Goal: Information Seeking & Learning: Check status

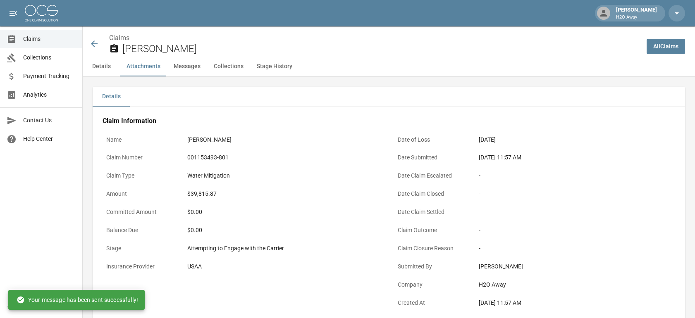
scroll to position [643, 0]
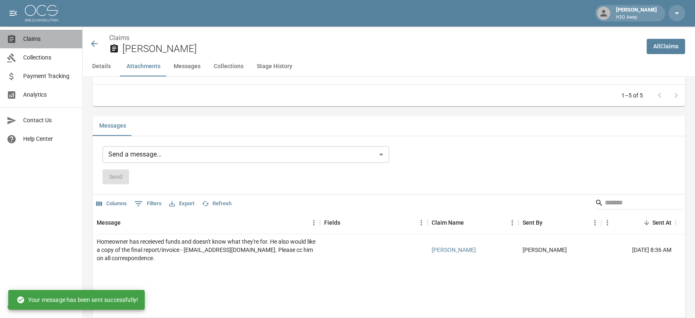
click at [42, 40] on span "Claims" at bounding box center [49, 39] width 52 height 9
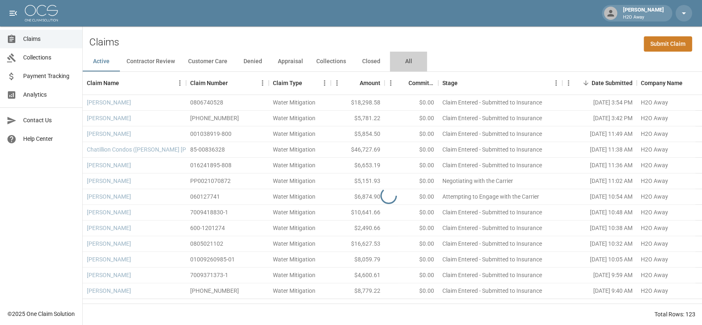
click at [408, 62] on button "All" at bounding box center [408, 62] width 37 height 20
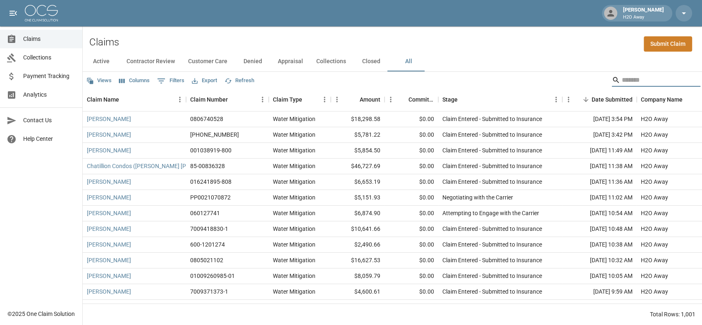
click at [635, 80] on input "Search" at bounding box center [655, 80] width 66 height 13
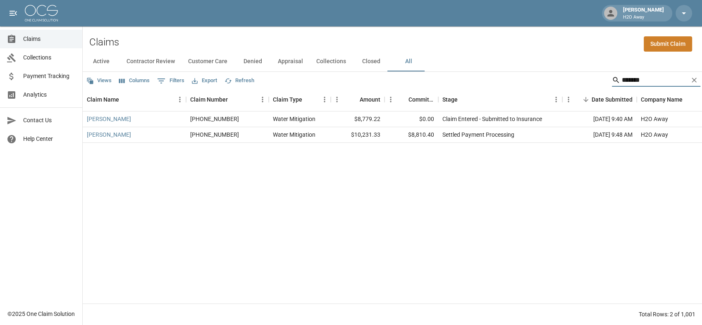
type input "*******"
click at [447, 165] on div "[PERSON_NAME] [PHONE_NUMBER] Water Mitigation $8,779.22 $0.00 Claim Entered - S…" at bounding box center [469, 208] width 773 height 192
drag, startPoint x: 521, startPoint y: 136, endPoint x: 443, endPoint y: 136, distance: 78.1
click at [443, 136] on div "Settled Payment Processing" at bounding box center [500, 135] width 124 height 16
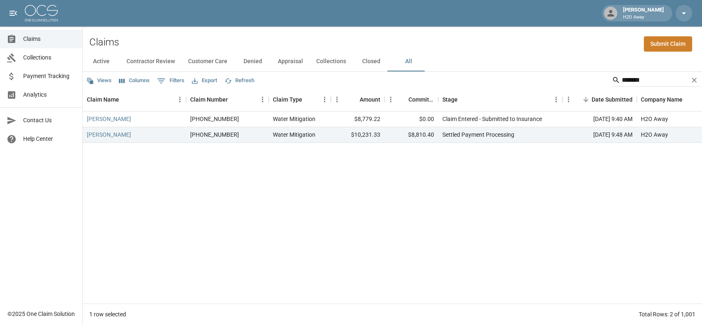
drag, startPoint x: 443, startPoint y: 136, endPoint x: 445, endPoint y: 168, distance: 31.9
click at [445, 168] on div "[PERSON_NAME] [PHONE_NUMBER] Water Mitigation $8,779.22 $0.00 Claim Entered - S…" at bounding box center [469, 208] width 773 height 192
drag, startPoint x: 518, startPoint y: 135, endPoint x: 439, endPoint y: 138, distance: 78.6
click at [439, 138] on div "Settled Payment Processing" at bounding box center [500, 135] width 124 height 16
drag, startPoint x: 439, startPoint y: 138, endPoint x: 442, endPoint y: 155, distance: 17.6
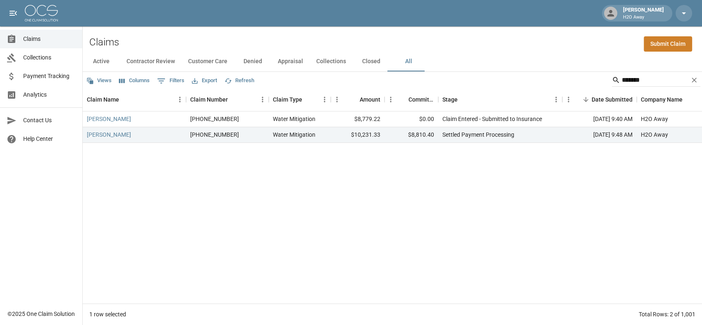
click at [442, 155] on div "[PERSON_NAME] [PHONE_NUMBER] Water Mitigation $8,779.22 $0.00 Claim Entered - S…" at bounding box center [469, 208] width 773 height 192
drag, startPoint x: 434, startPoint y: 138, endPoint x: 409, endPoint y: 135, distance: 25.0
click at [409, 135] on div "$8,810.40" at bounding box center [411, 135] width 54 height 16
drag, startPoint x: 409, startPoint y: 135, endPoint x: 425, endPoint y: 162, distance: 31.3
click at [425, 162] on div "[PERSON_NAME] [PHONE_NUMBER] Water Mitigation $8,779.22 $0.00 Claim Entered - S…" at bounding box center [469, 208] width 773 height 192
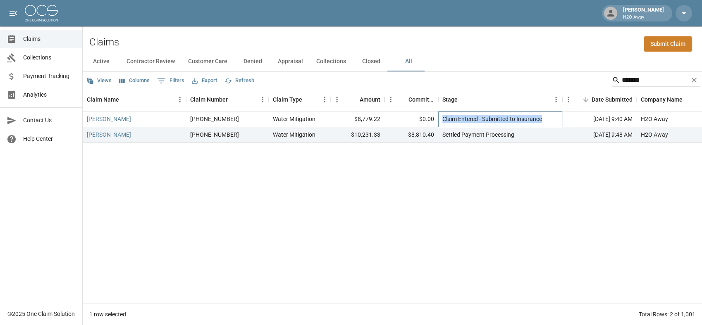
drag, startPoint x: 544, startPoint y: 121, endPoint x: 441, endPoint y: 123, distance: 103.4
click at [441, 123] on div "Claim Entered - Submitted to Insurance" at bounding box center [500, 120] width 124 height 16
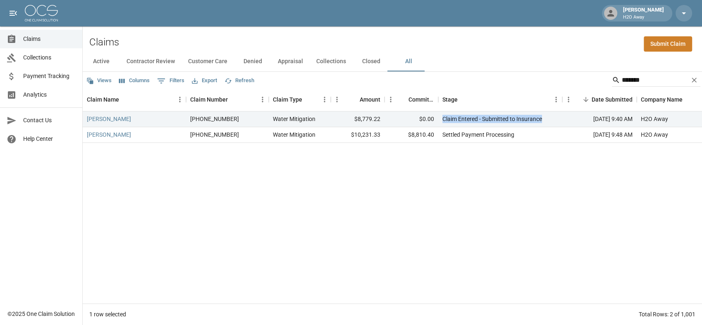
click at [484, 182] on div "[PERSON_NAME] [PHONE_NUMBER] Water Mitigation $8,779.22 $0.00 Claim Entered - S…" at bounding box center [469, 208] width 773 height 192
click at [456, 200] on div "[PERSON_NAME] [PHONE_NUMBER] Water Mitigation $8,779.22 $0.00 Claim Entered - S…" at bounding box center [469, 208] width 773 height 192
drag, startPoint x: 549, startPoint y: 119, endPoint x: 443, endPoint y: 121, distance: 106.2
click at [443, 121] on div "Claim Entered - Submitted to Insurance" at bounding box center [500, 120] width 124 height 16
drag, startPoint x: 443, startPoint y: 121, endPoint x: 440, endPoint y: 185, distance: 64.2
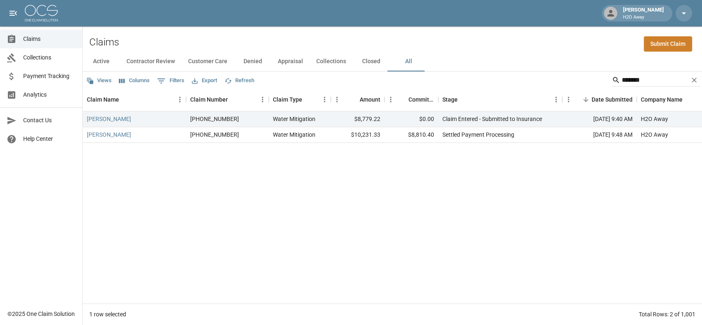
click at [440, 185] on div "[PERSON_NAME] [PHONE_NUMBER] Water Mitigation $8,779.22 $0.00 Claim Entered - S…" at bounding box center [469, 208] width 773 height 192
drag, startPoint x: 557, startPoint y: 115, endPoint x: 437, endPoint y: 116, distance: 120.3
click at [437, 116] on div "[PERSON_NAME] [PHONE_NUMBER] Water Mitigation $8,779.22 $0.00 Claim Entered - S…" at bounding box center [469, 120] width 773 height 16
drag, startPoint x: 437, startPoint y: 116, endPoint x: 418, endPoint y: 190, distance: 76.3
click at [418, 190] on div "[PERSON_NAME] [PHONE_NUMBER] Water Mitigation $8,779.22 $0.00 Claim Entered - S…" at bounding box center [469, 208] width 773 height 192
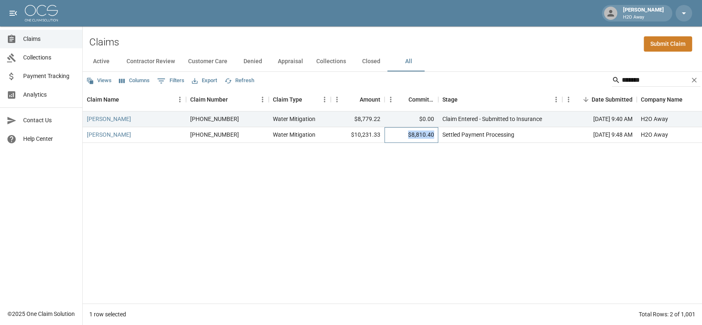
drag, startPoint x: 436, startPoint y: 134, endPoint x: 408, endPoint y: 135, distance: 28.1
click at [408, 135] on div "$8,810.40" at bounding box center [411, 135] width 54 height 16
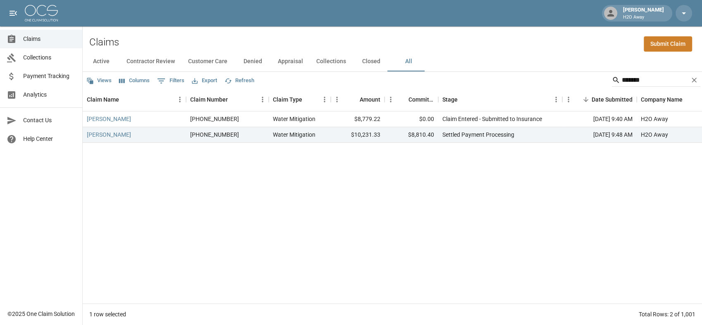
drag, startPoint x: 408, startPoint y: 135, endPoint x: 401, endPoint y: 152, distance: 18.9
click at [401, 152] on div "[PERSON_NAME] [PHONE_NUMBER] Water Mitigation $8,779.22 $0.00 Claim Entered - S…" at bounding box center [469, 208] width 773 height 192
click at [471, 180] on div "[PERSON_NAME] [PHONE_NUMBER] Water Mitigation $8,779.22 $0.00 Claim Entered - S…" at bounding box center [469, 208] width 773 height 192
drag, startPoint x: 524, startPoint y: 140, endPoint x: 399, endPoint y: 140, distance: 124.8
click at [399, 140] on div "[PERSON_NAME] [PHONE_NUMBER] Water Mitigation $10,231.33 $8,810.40 Settled Paym…" at bounding box center [469, 135] width 773 height 16
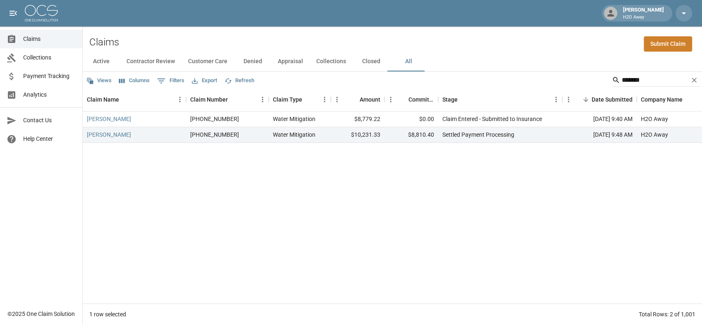
drag, startPoint x: 399, startPoint y: 140, endPoint x: 389, endPoint y: 163, distance: 25.2
click at [389, 163] on div "[PERSON_NAME] [PHONE_NUMBER] Water Mitigation $8,779.22 $0.00 Claim Entered - S…" at bounding box center [469, 208] width 773 height 192
drag, startPoint x: 559, startPoint y: 117, endPoint x: 394, endPoint y: 122, distance: 165.4
click at [394, 122] on div "[PERSON_NAME] [PHONE_NUMBER] Water Mitigation $8,779.22 $0.00 Claim Entered - S…" at bounding box center [469, 120] width 773 height 16
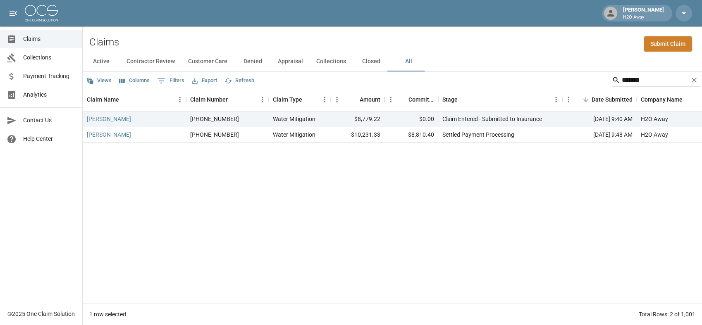
drag, startPoint x: 394, startPoint y: 122, endPoint x: 394, endPoint y: 177, distance: 54.6
click at [394, 177] on div "[PERSON_NAME] [PHONE_NUMBER] Water Mitigation $8,779.22 $0.00 Claim Entered - S…" at bounding box center [469, 208] width 773 height 192
drag, startPoint x: 435, startPoint y: 134, endPoint x: 406, endPoint y: 132, distance: 29.0
click at [406, 132] on div "$8,810.40" at bounding box center [411, 135] width 54 height 16
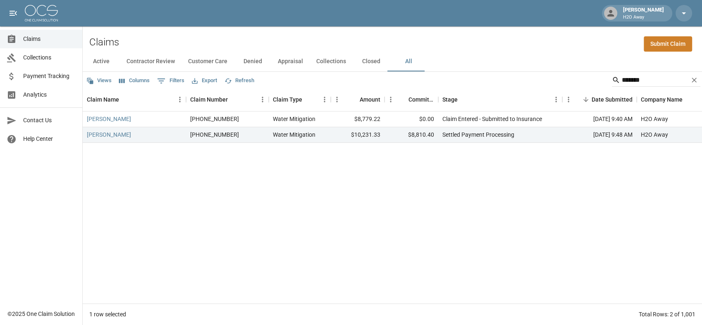
drag, startPoint x: 406, startPoint y: 132, endPoint x: 400, endPoint y: 152, distance: 20.5
click at [400, 153] on div "[PERSON_NAME] [PHONE_NUMBER] Water Mitigation $8,779.22 $0.00 Claim Entered - S…" at bounding box center [469, 208] width 773 height 192
drag, startPoint x: 439, startPoint y: 136, endPoint x: 407, endPoint y: 132, distance: 32.0
click at [407, 132] on div "[PERSON_NAME] [PHONE_NUMBER] Water Mitigation $10,231.33 $8,810.40 Settled Paym…" at bounding box center [469, 135] width 773 height 16
drag, startPoint x: 407, startPoint y: 132, endPoint x: 413, endPoint y: 151, distance: 20.4
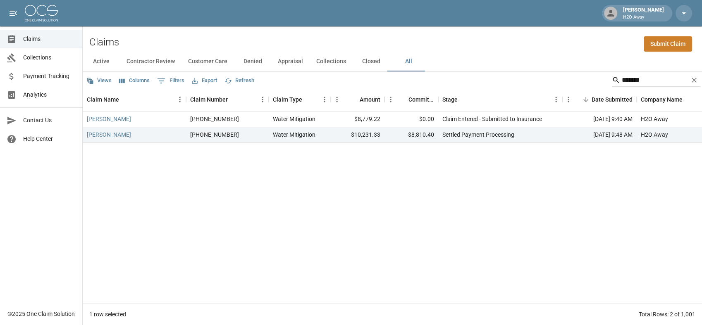
click at [413, 151] on div "[PERSON_NAME] [PHONE_NUMBER] Water Mitigation $8,779.22 $0.00 Claim Entered - S…" at bounding box center [469, 208] width 773 height 192
drag, startPoint x: 436, startPoint y: 134, endPoint x: 408, endPoint y: 135, distance: 27.7
click at [408, 135] on div "$8,810.40" at bounding box center [411, 135] width 54 height 16
drag, startPoint x: 408, startPoint y: 135, endPoint x: 410, endPoint y: 153, distance: 17.4
click at [410, 153] on div "[PERSON_NAME] [PHONE_NUMBER] Water Mitigation $8,779.22 $0.00 Claim Entered - S…" at bounding box center [469, 208] width 773 height 192
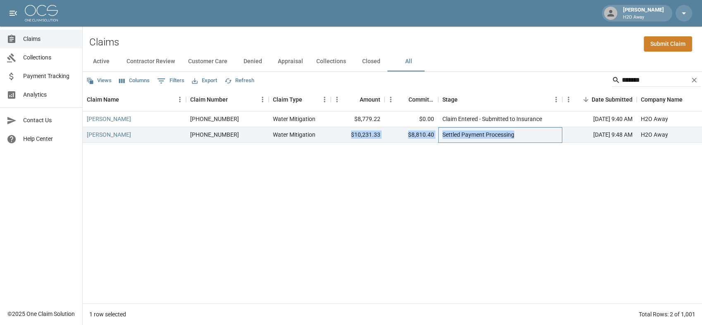
drag, startPoint x: 526, startPoint y: 134, endPoint x: 341, endPoint y: 136, distance: 184.4
click at [341, 136] on div "[PERSON_NAME] [PHONE_NUMBER] Water Mitigation $10,231.33 $8,810.40 Settled Paym…" at bounding box center [469, 135] width 773 height 16
drag, startPoint x: 341, startPoint y: 136, endPoint x: 392, endPoint y: 178, distance: 65.5
click at [392, 178] on div "[PERSON_NAME] [PHONE_NUMBER] Water Mitigation $8,779.22 $0.00 Claim Entered - S…" at bounding box center [469, 208] width 773 height 192
drag, startPoint x: 437, startPoint y: 134, endPoint x: 408, endPoint y: 134, distance: 28.5
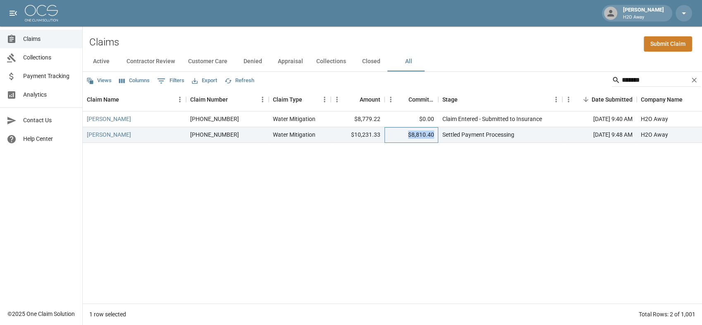
click at [408, 134] on div "$8,810.40" at bounding box center [411, 135] width 54 height 16
drag, startPoint x: 408, startPoint y: 134, endPoint x: 410, endPoint y: 157, distance: 22.8
click at [410, 157] on div "[PERSON_NAME] [PHONE_NUMBER] Water Mitigation $8,779.22 $0.00 Claim Entered - S…" at bounding box center [469, 208] width 773 height 192
drag, startPoint x: 565, startPoint y: 114, endPoint x: 432, endPoint y: 117, distance: 133.1
click at [433, 117] on div "[PERSON_NAME] [PHONE_NUMBER] Water Mitigation $8,779.22 $0.00 Claim Entered - S…" at bounding box center [469, 120] width 773 height 16
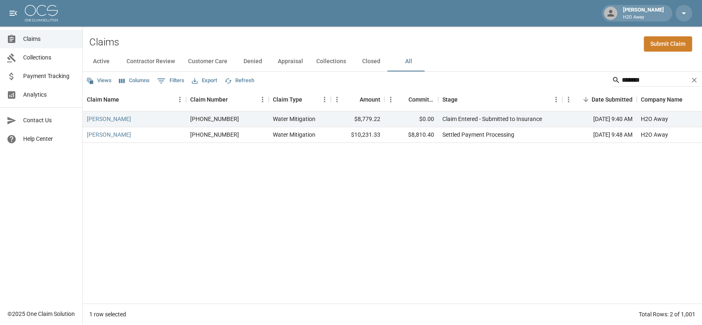
drag, startPoint x: 432, startPoint y: 117, endPoint x: 426, endPoint y: 164, distance: 47.2
click at [426, 164] on div "[PERSON_NAME] [PHONE_NUMBER] Water Mitigation $8,779.22 $0.00 Claim Entered - S…" at bounding box center [469, 208] width 773 height 192
